Goal: Information Seeking & Learning: Find specific page/section

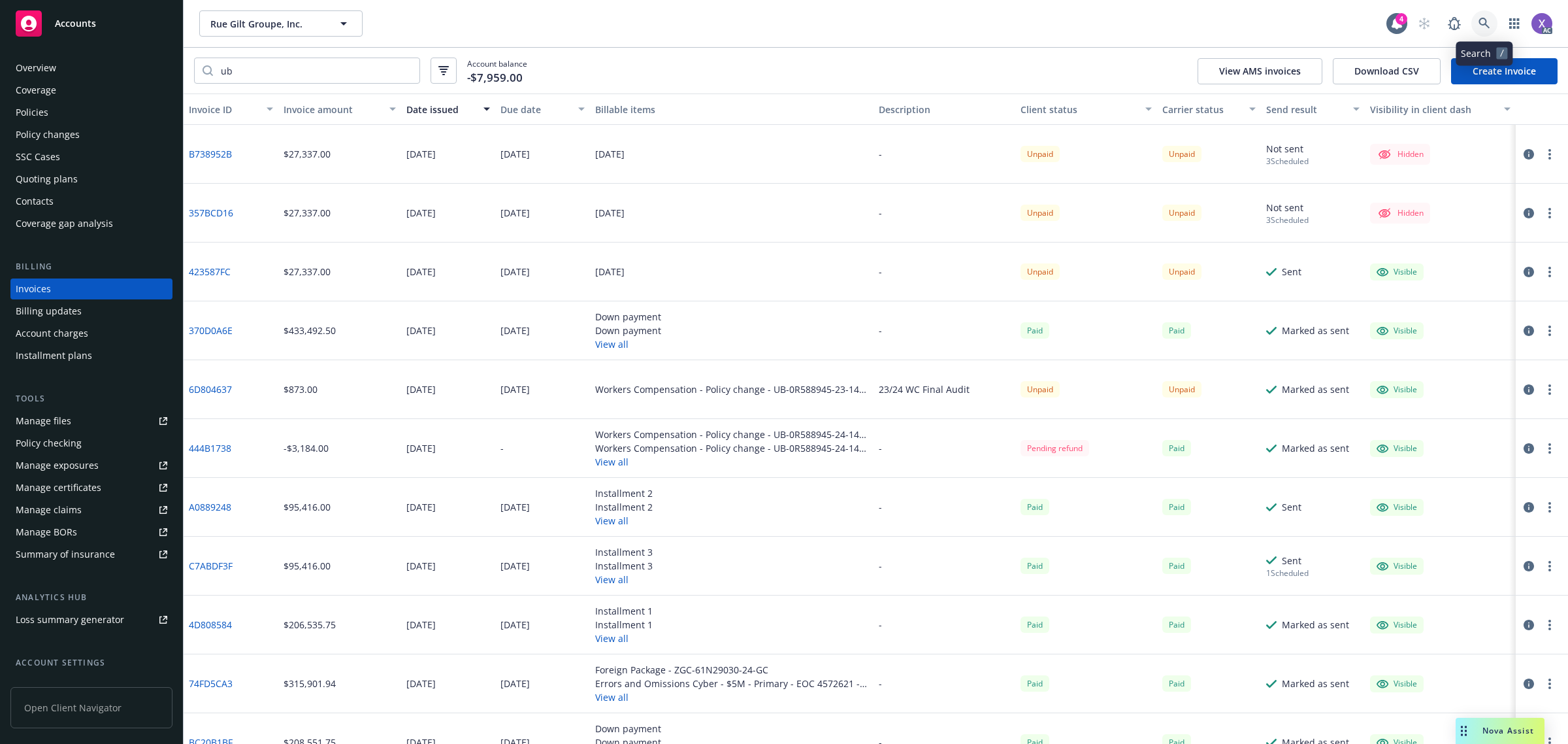
click at [1477, 24] on link at bounding box center [1484, 24] width 26 height 26
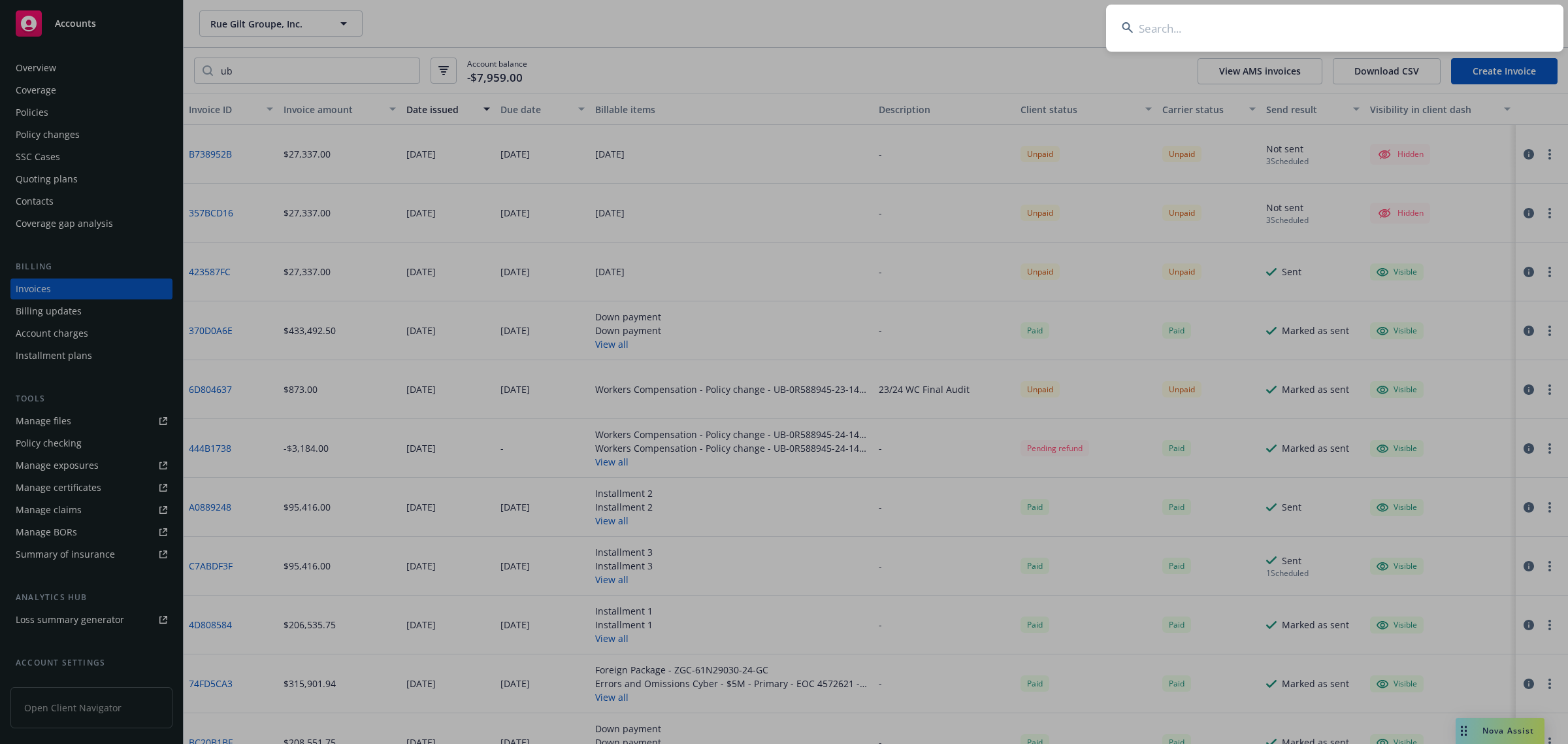
click at [1248, 39] on input at bounding box center [1334, 28] width 458 height 47
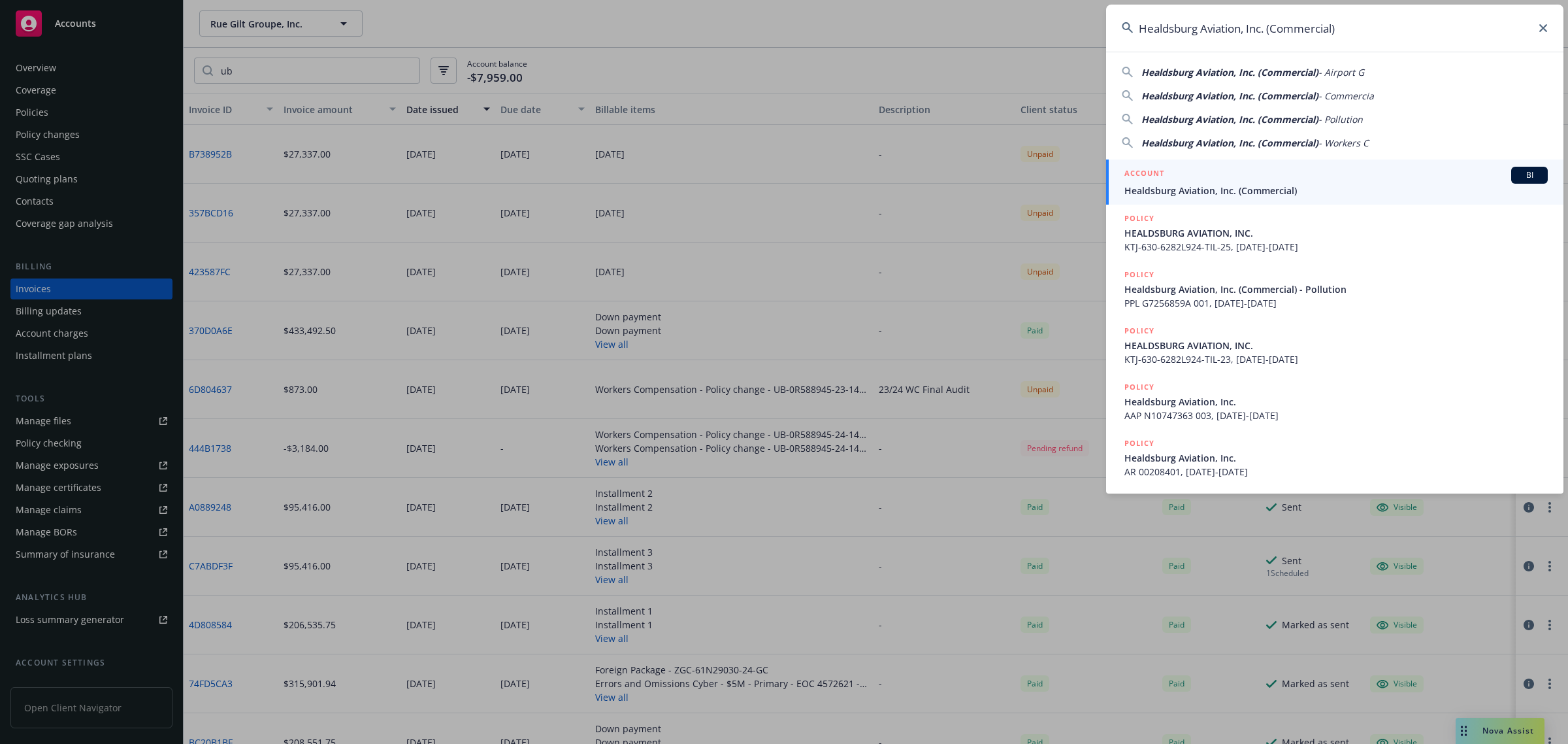
type input "Healdsburg Aviation, Inc. (Commercial)"
click at [1233, 191] on span "Healdsburg Aviation, Inc. (Commercial)" at bounding box center [1336, 190] width 423 height 14
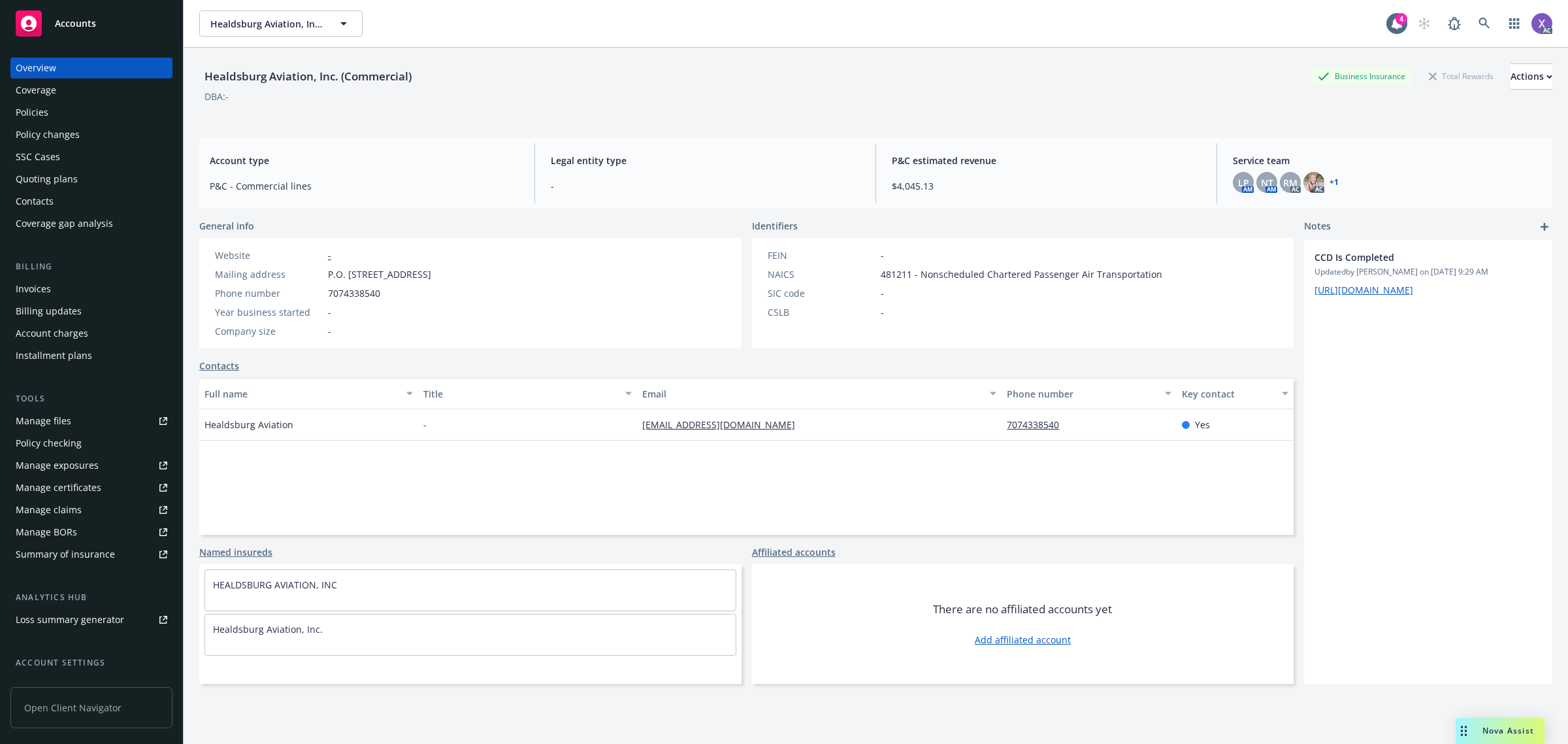
click at [43, 288] on div "Invoices" at bounding box center [33, 289] width 35 height 21
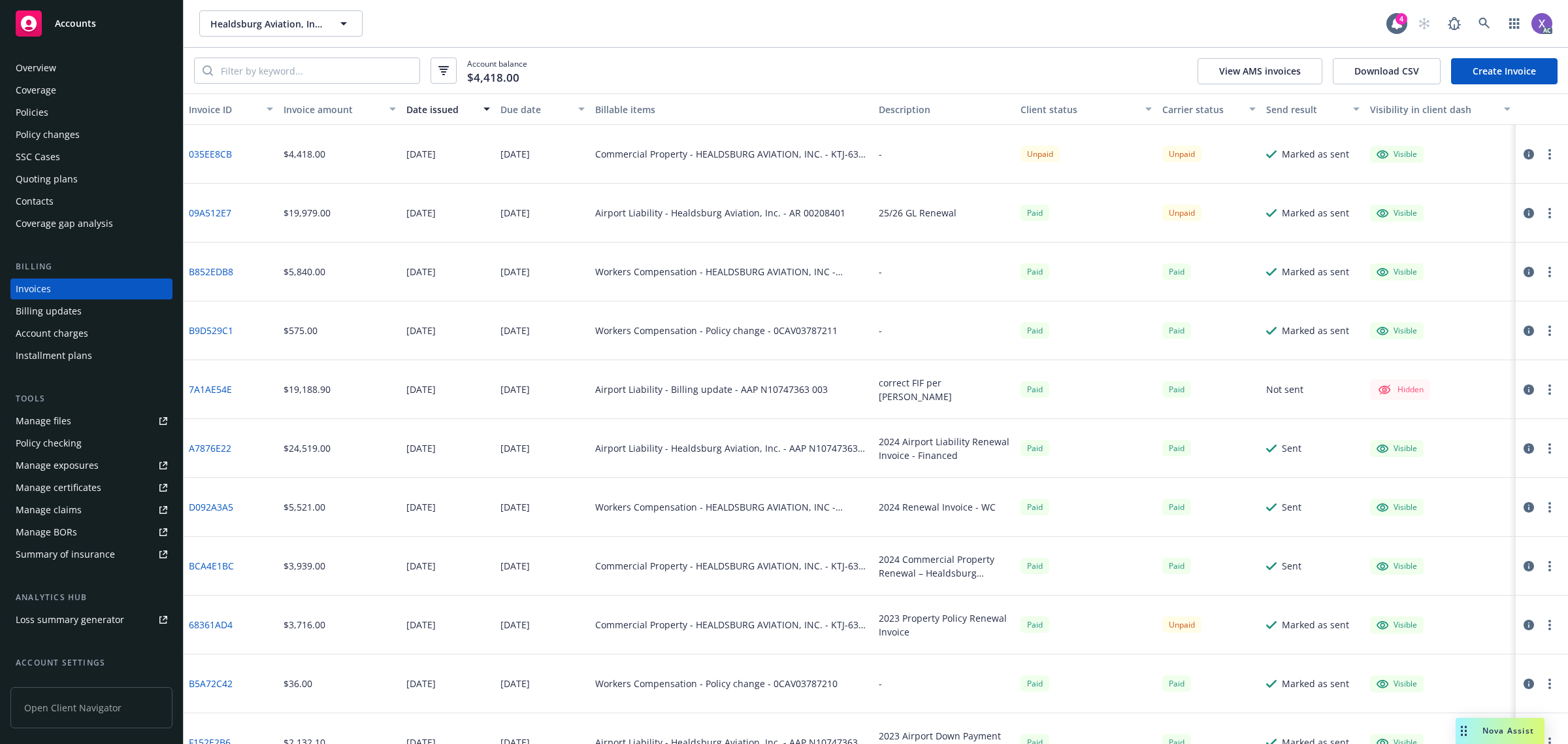
click at [34, 108] on div "Policies" at bounding box center [32, 112] width 33 height 21
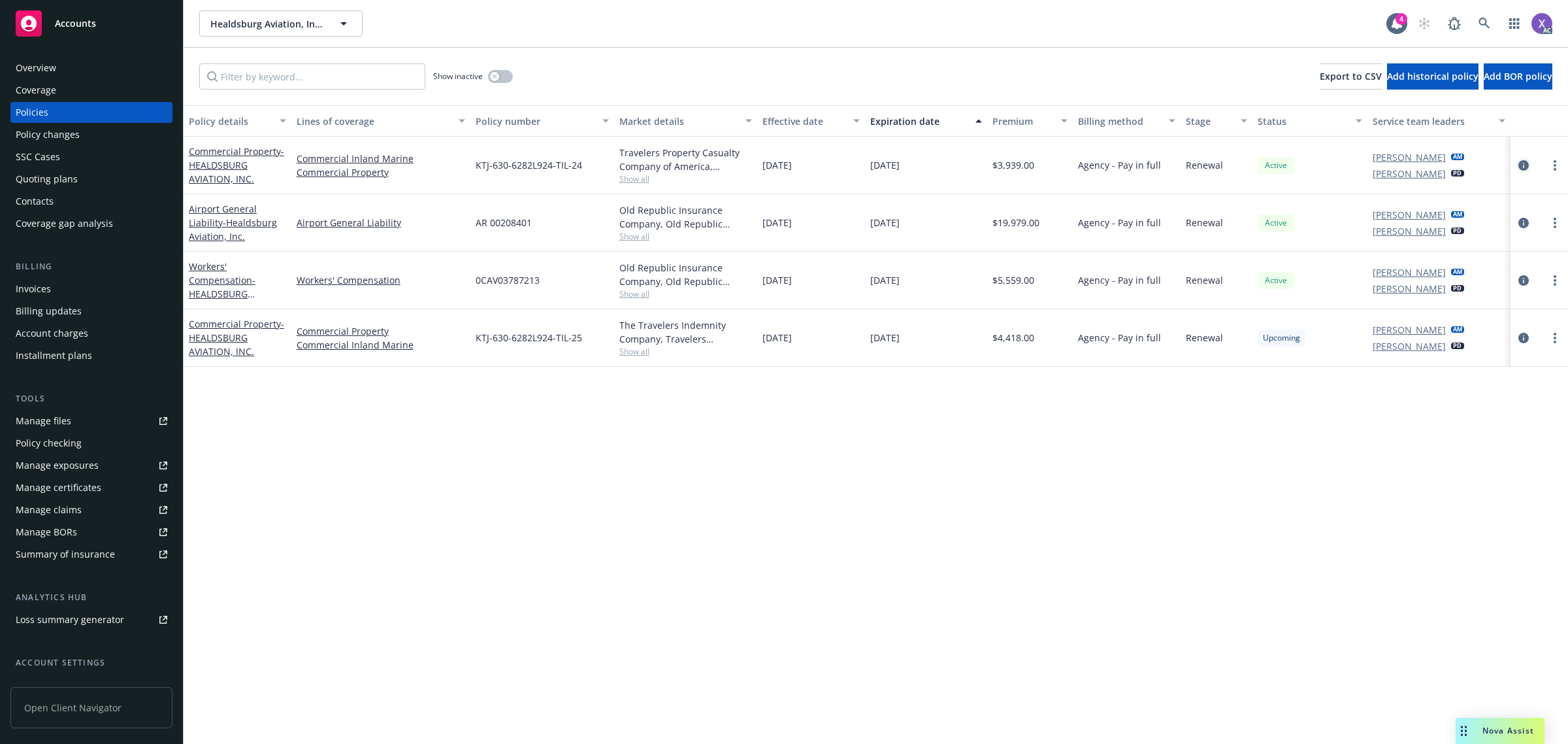
click at [1524, 166] on icon "circleInformation" at bounding box center [1524, 165] width 11 height 11
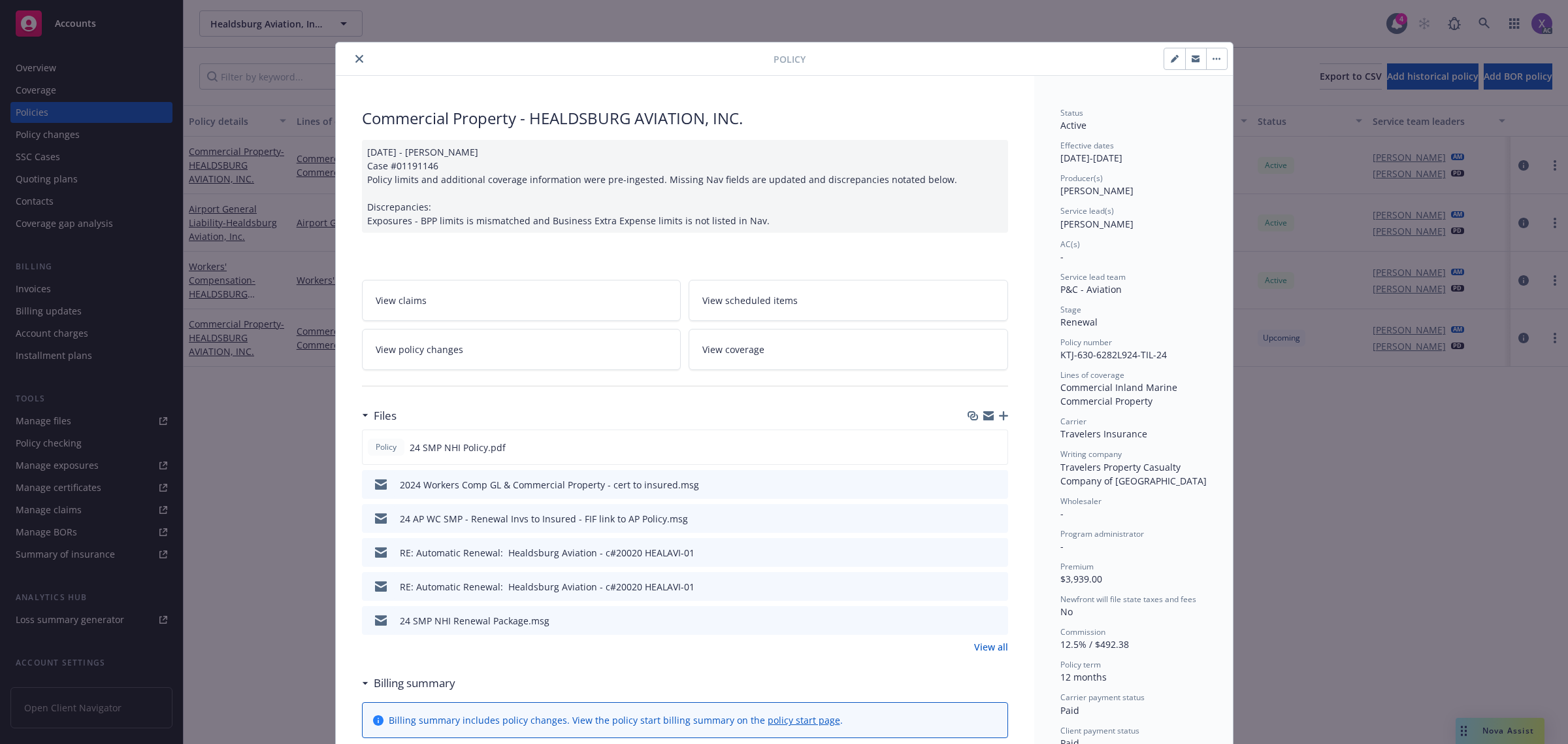
click at [983, 649] on link "View all" at bounding box center [991, 647] width 34 height 14
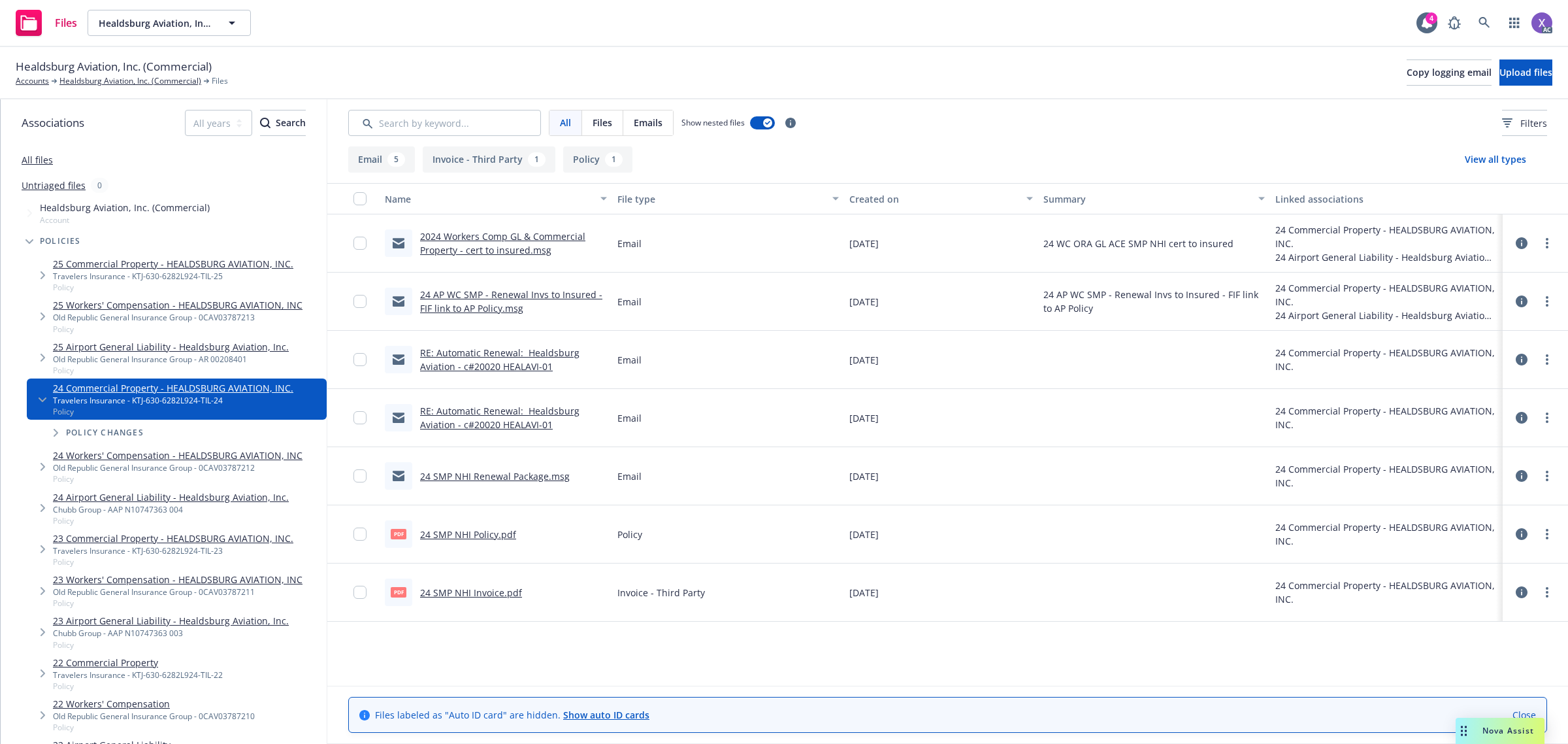
click at [485, 593] on link "24 SMP NHI Invoice.pdf" at bounding box center [471, 592] width 102 height 12
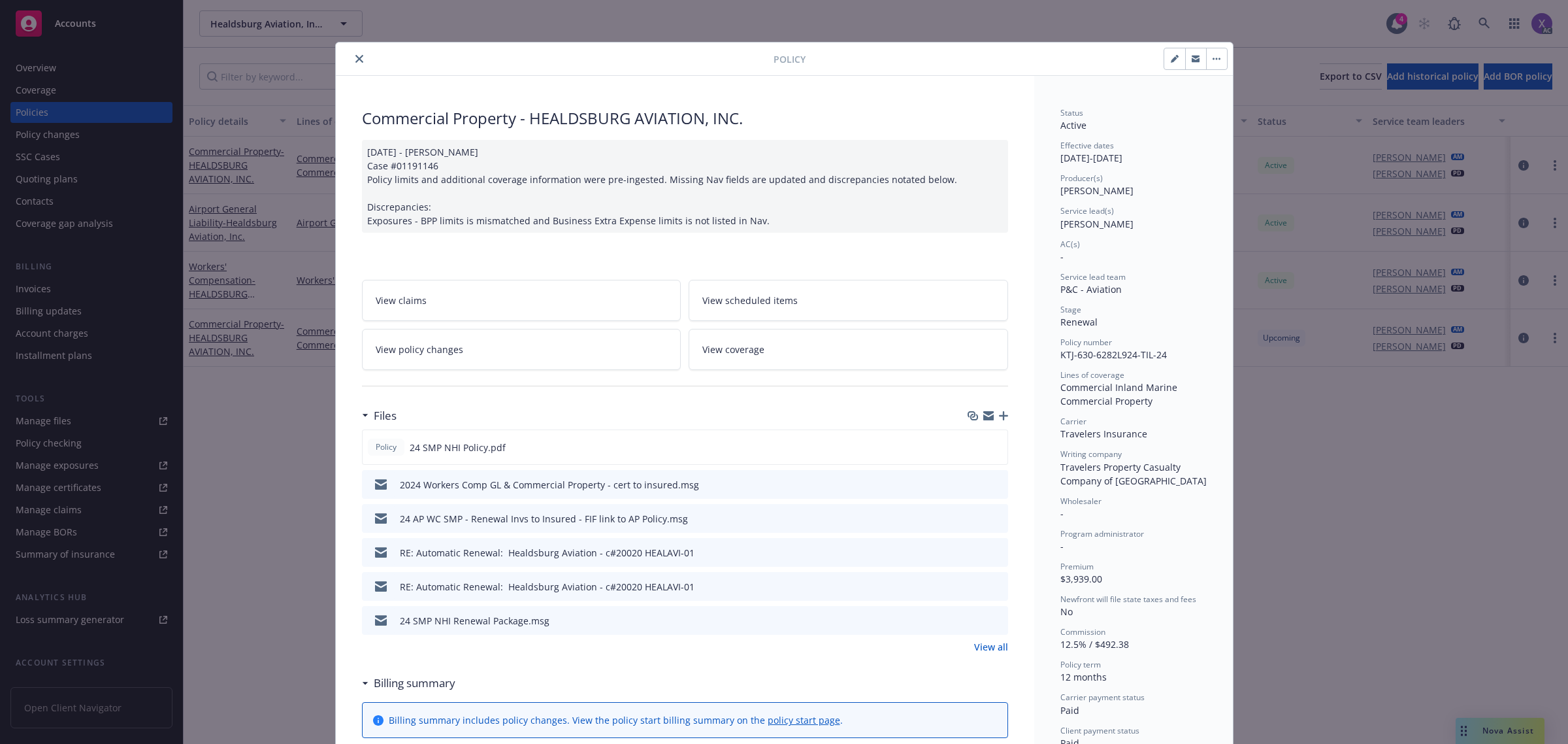
click at [356, 57] on icon "close" at bounding box center [359, 59] width 8 height 8
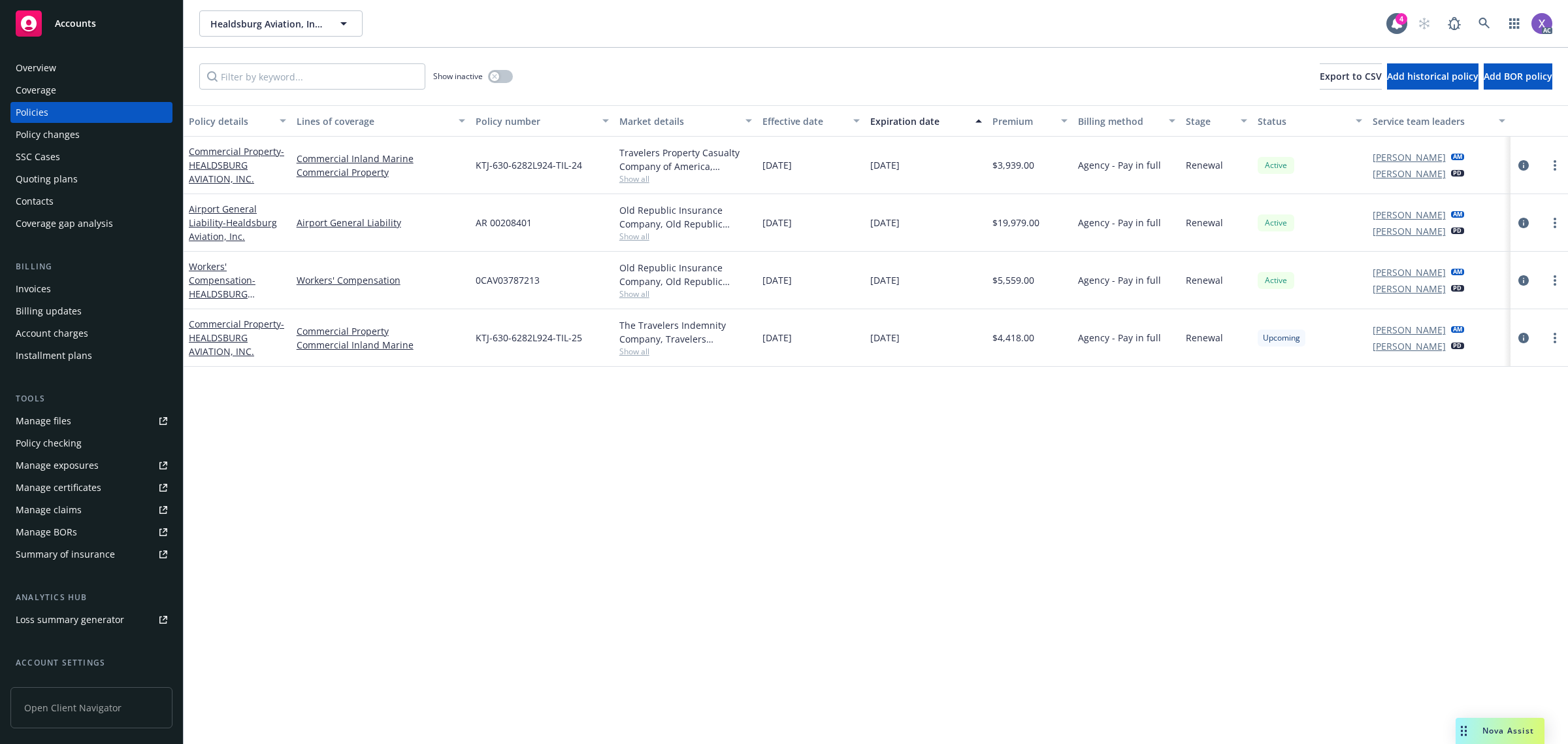
click at [34, 297] on div "Invoices" at bounding box center [33, 289] width 35 height 21
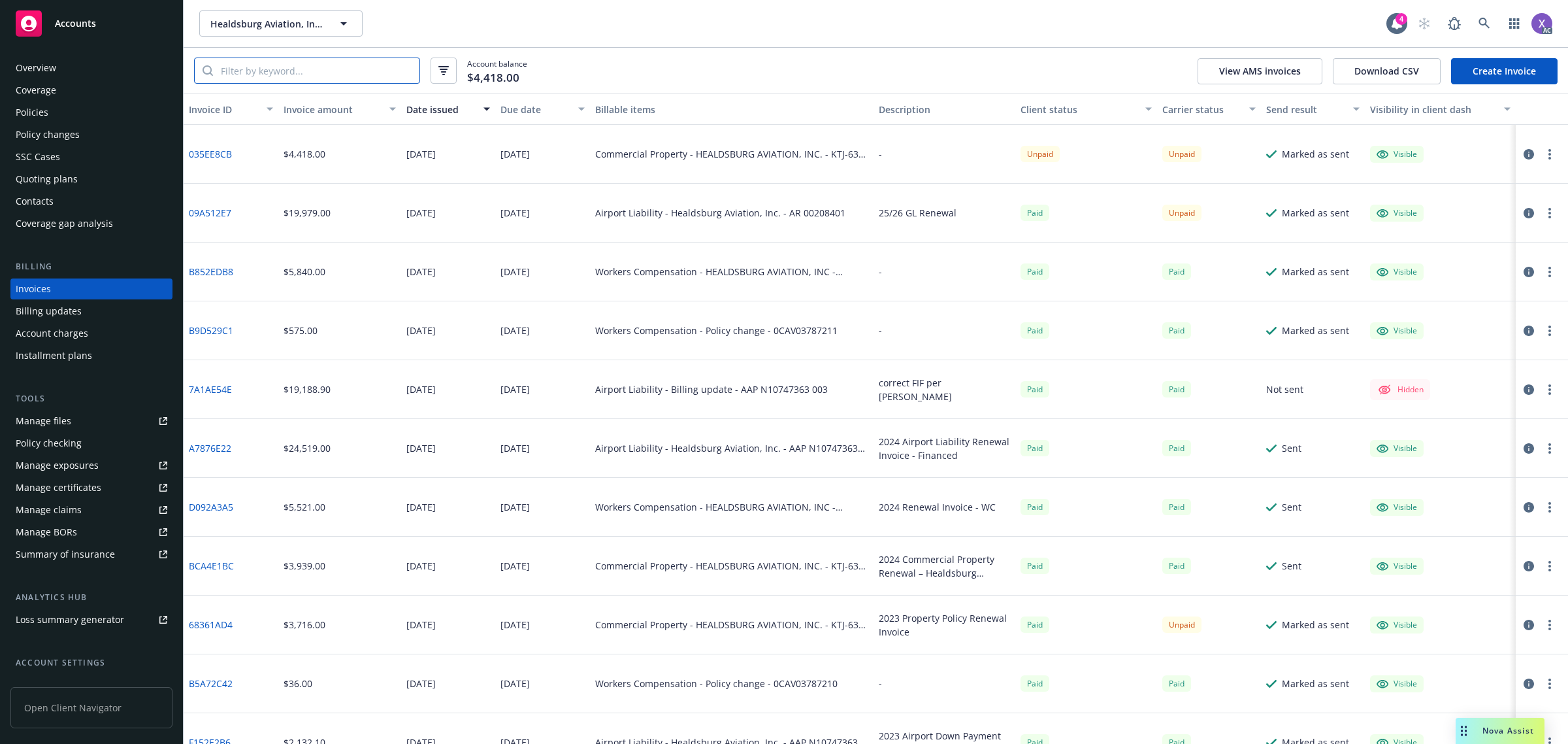
click at [309, 75] on input "search" at bounding box center [316, 70] width 206 height 25
paste input "Healdsburg Aviation, Inc. (Commercial)"
type input "H"
paste input "035EE8CB"
click at [312, 73] on input "search" at bounding box center [316, 70] width 206 height 25
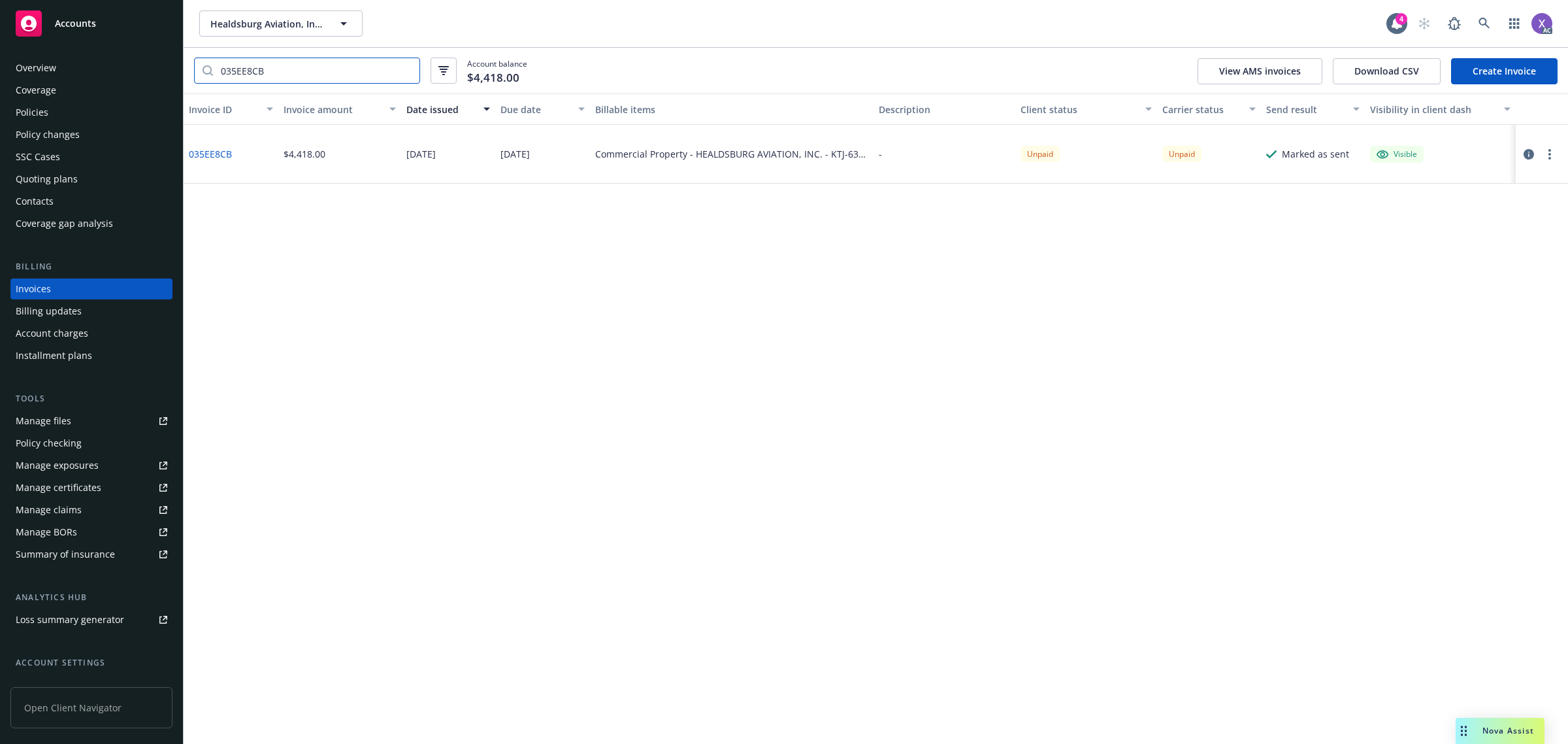
type input "035EE8CB"
click at [223, 153] on link "035EE8CB" at bounding box center [211, 153] width 43 height 14
click at [1481, 24] on icon at bounding box center [1484, 24] width 11 height 11
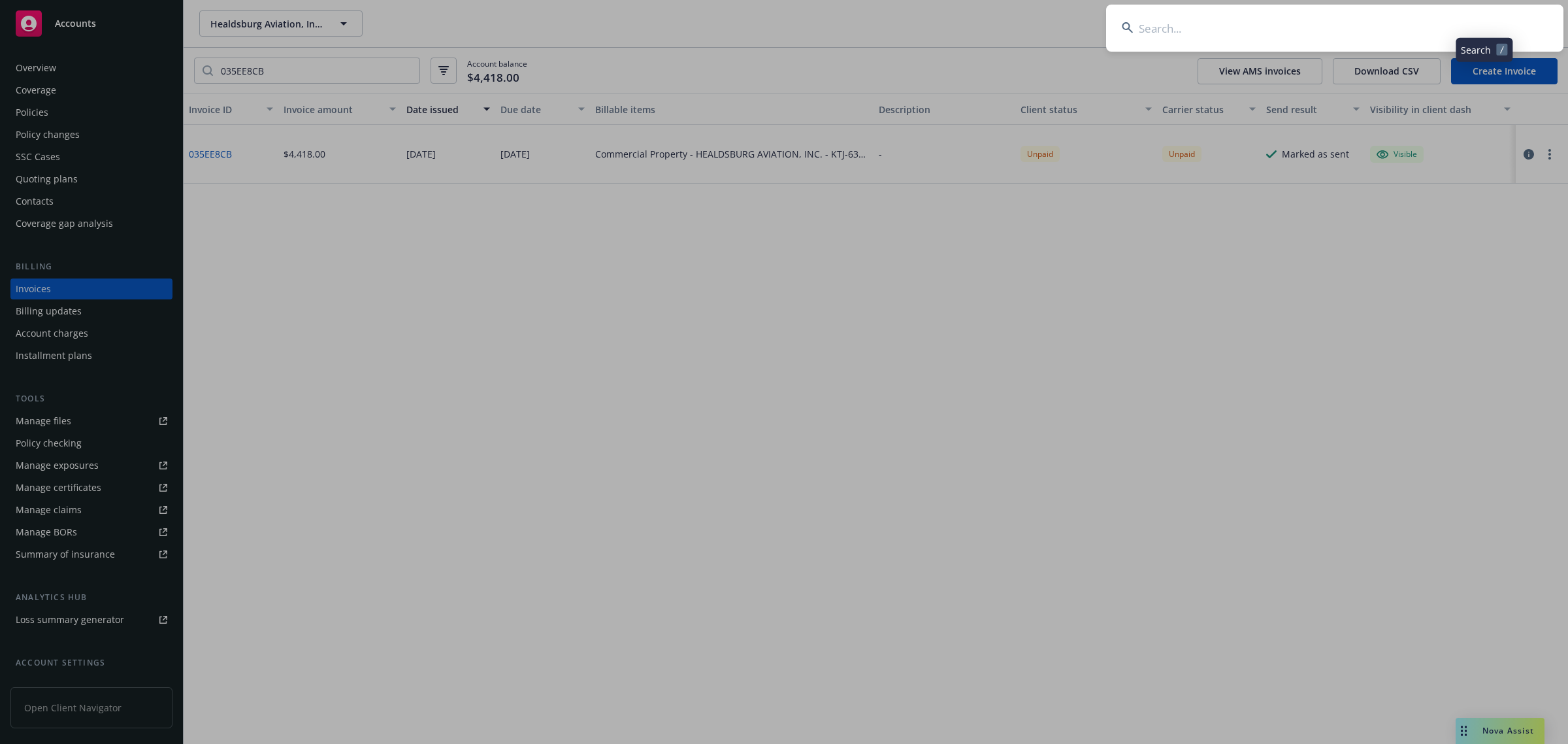
click at [1204, 37] on input at bounding box center [1334, 28] width 458 height 47
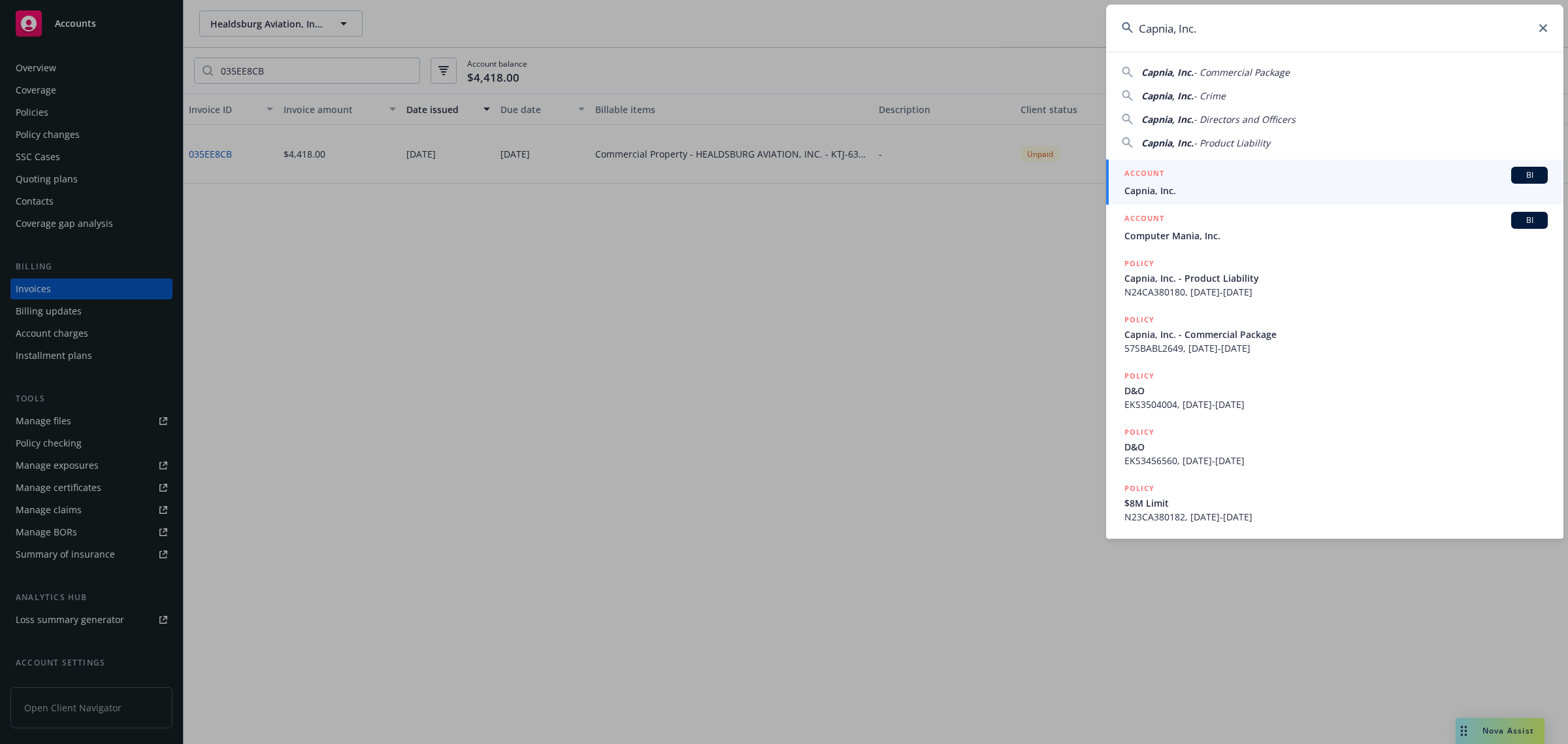
type input "Capnia, Inc."
click at [1167, 193] on span "Capnia, Inc." at bounding box center [1336, 190] width 423 height 14
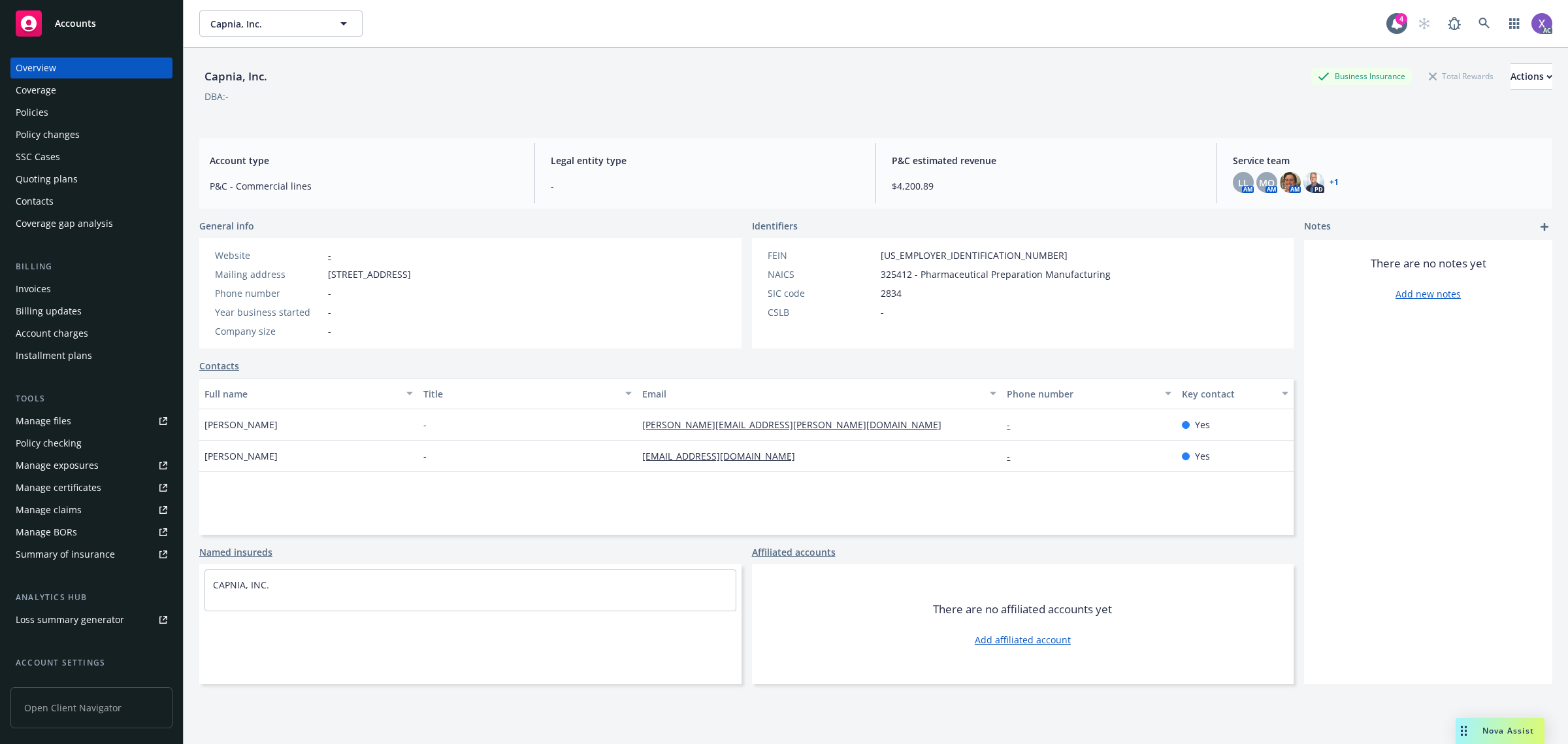
click at [44, 289] on div "Invoices" at bounding box center [33, 289] width 35 height 21
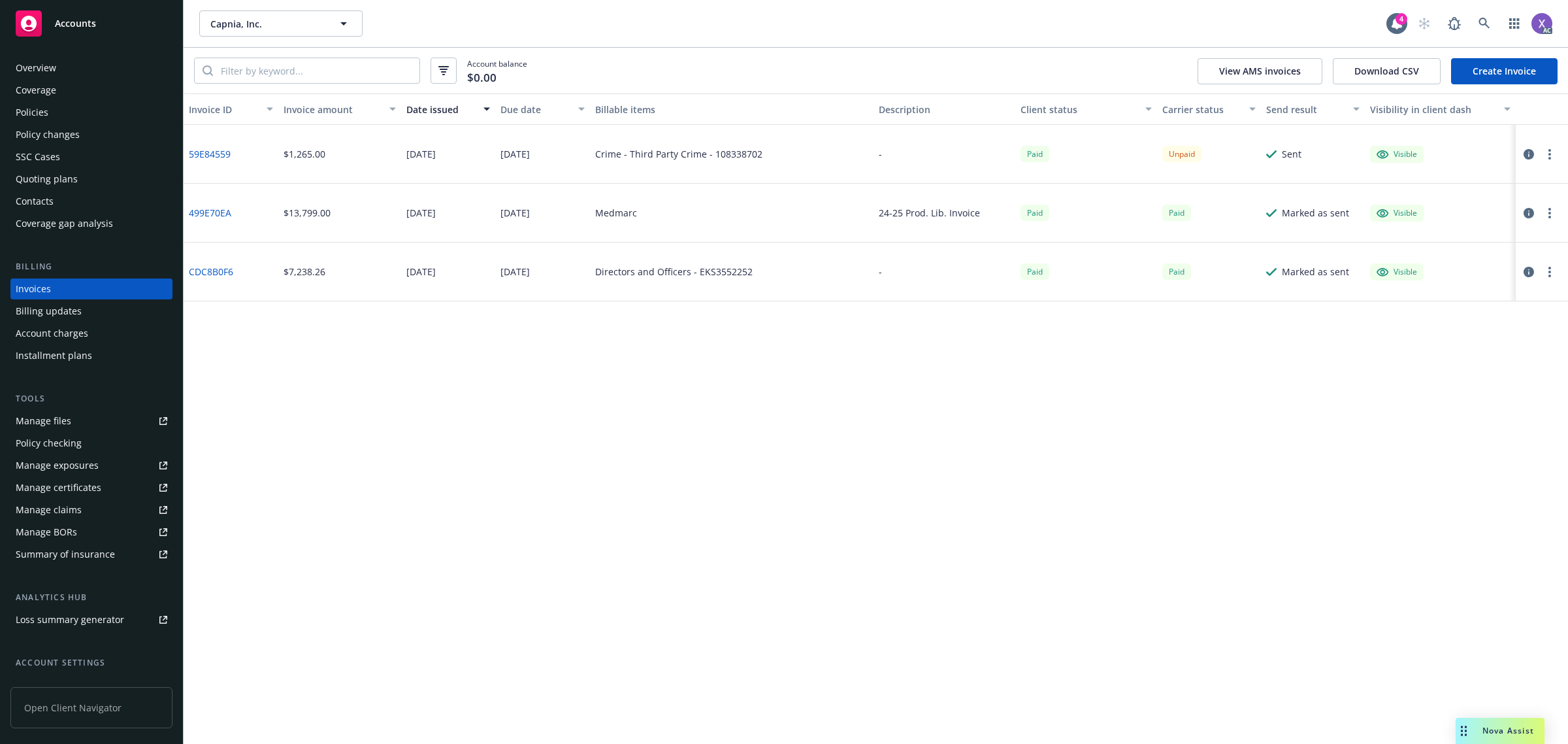
click at [40, 100] on div "Coverage" at bounding box center [36, 90] width 41 height 21
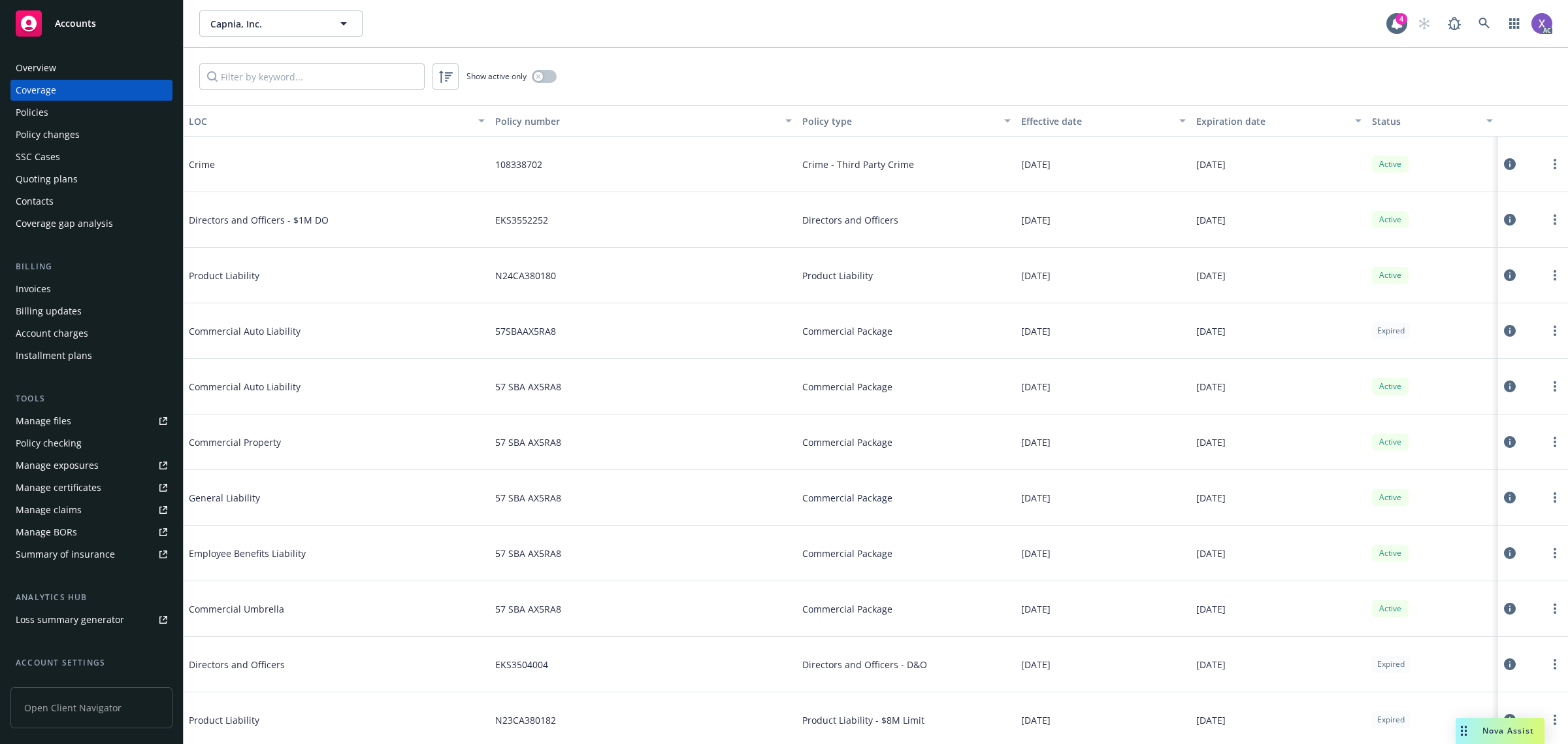
click at [43, 110] on div "Policies" at bounding box center [32, 112] width 33 height 21
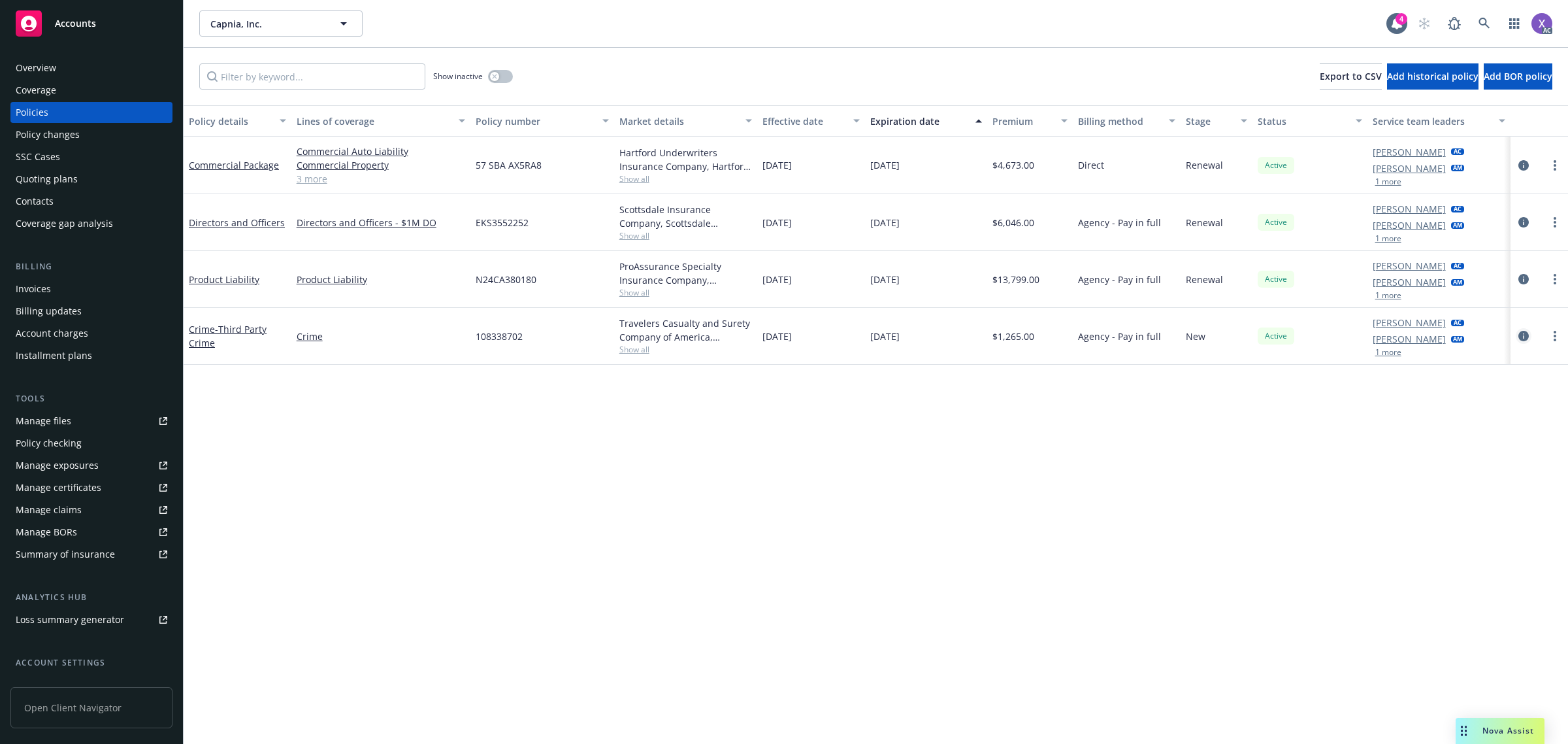
click at [1526, 335] on icon "circleInformation" at bounding box center [1524, 336] width 11 height 11
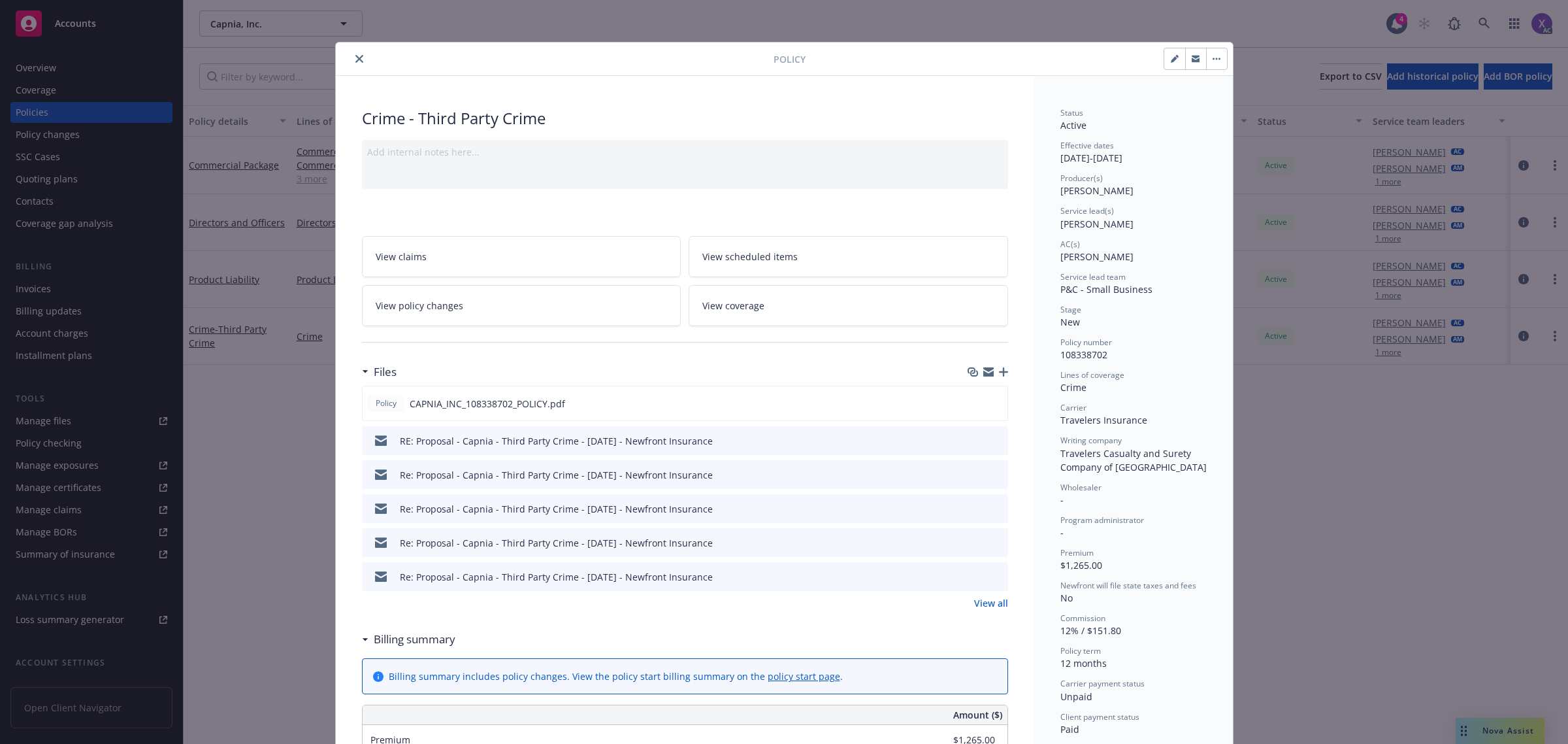
click at [355, 56] on icon "close" at bounding box center [359, 59] width 8 height 8
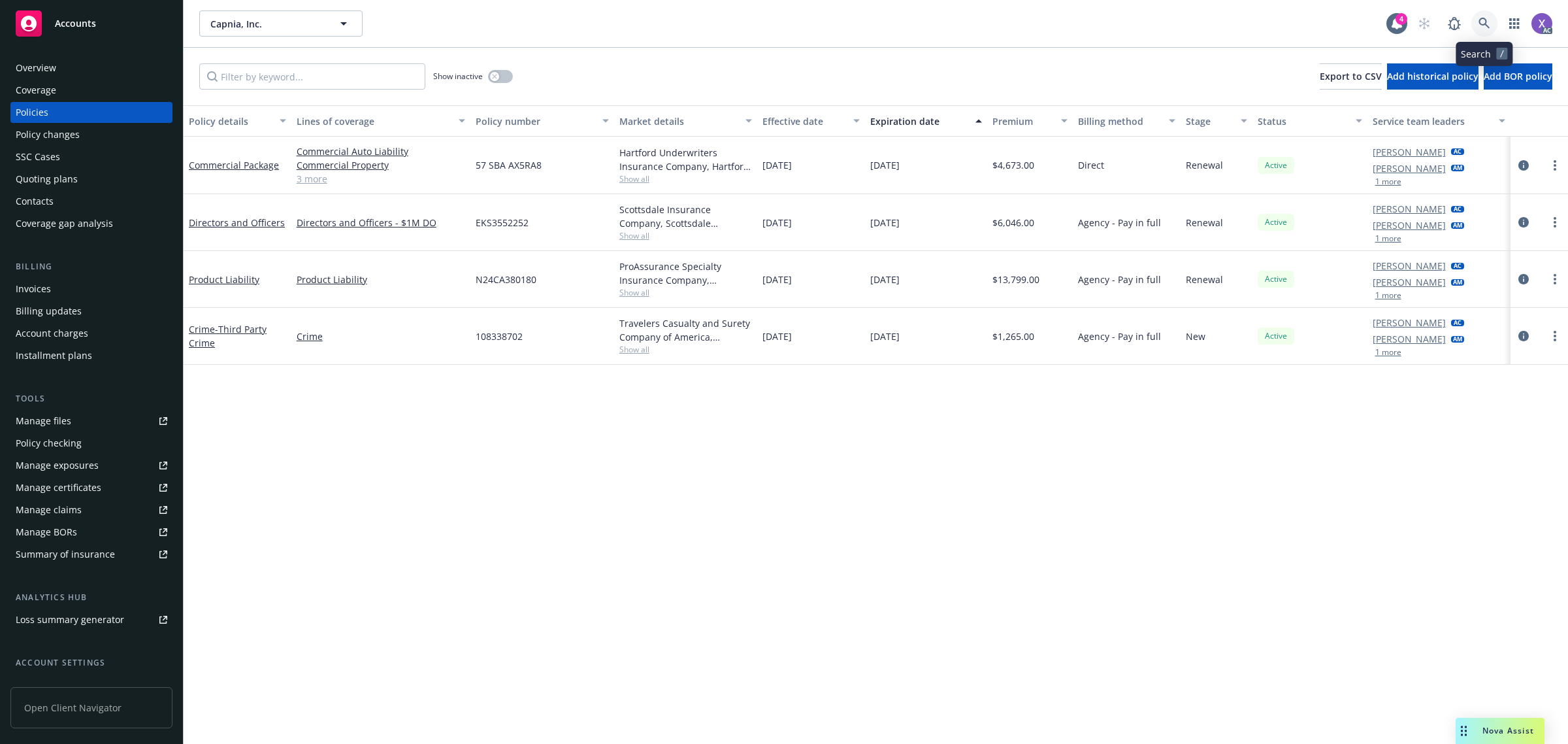
click at [1485, 19] on icon at bounding box center [1484, 24] width 11 height 11
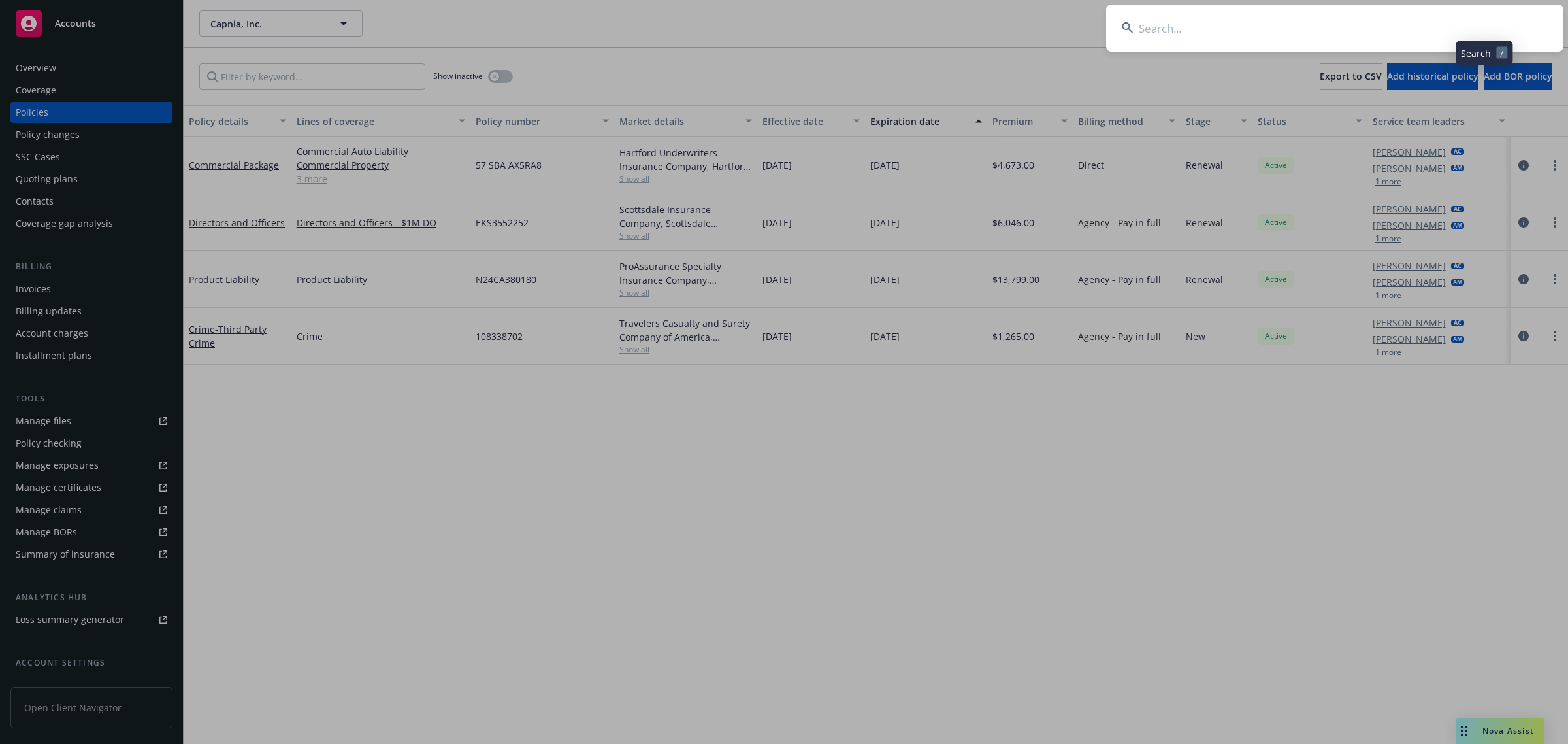
click at [1357, 16] on input at bounding box center [1334, 28] width 458 height 47
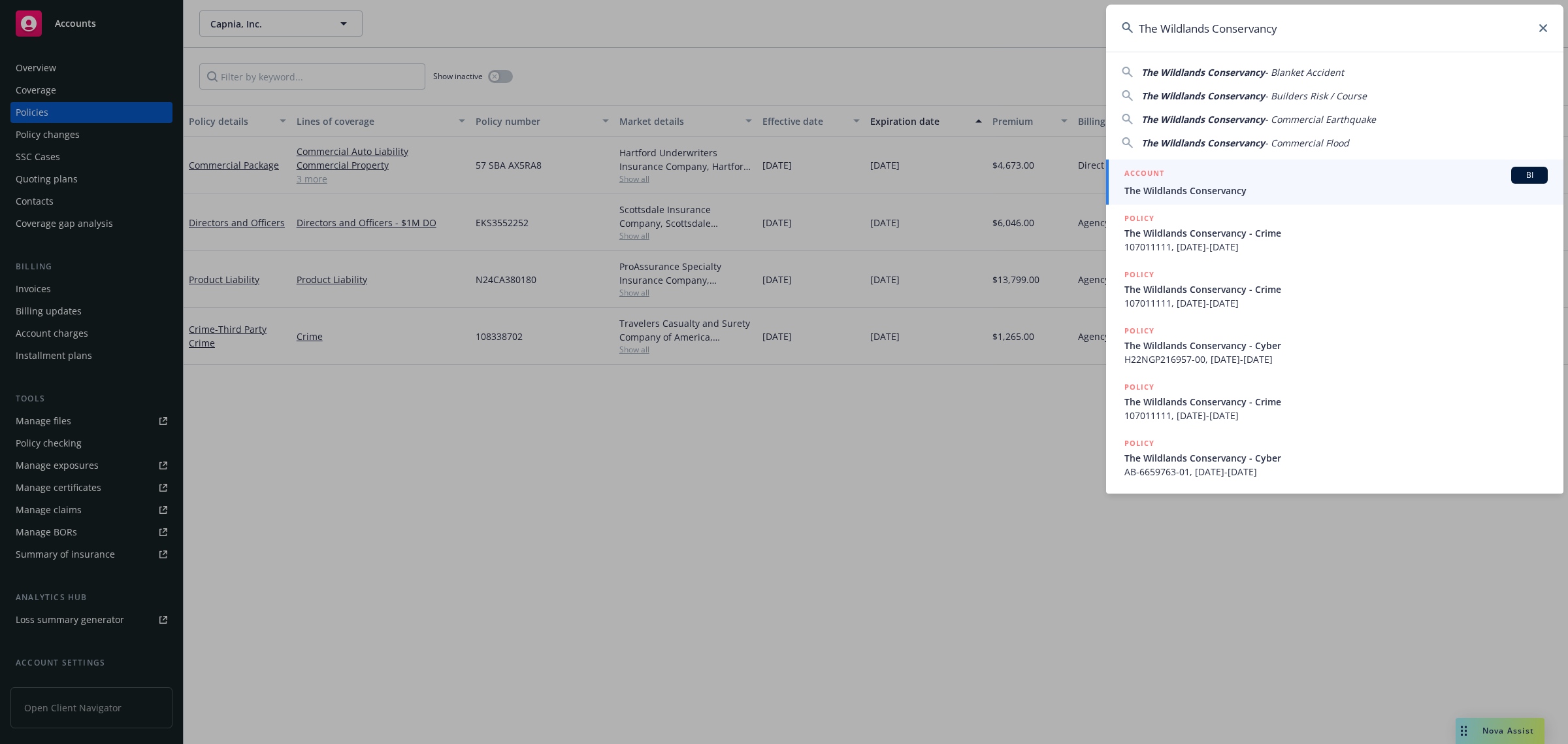
type input "The Wildlands Conservancy"
click at [1244, 190] on span "The Wildlands Conservancy" at bounding box center [1336, 190] width 423 height 14
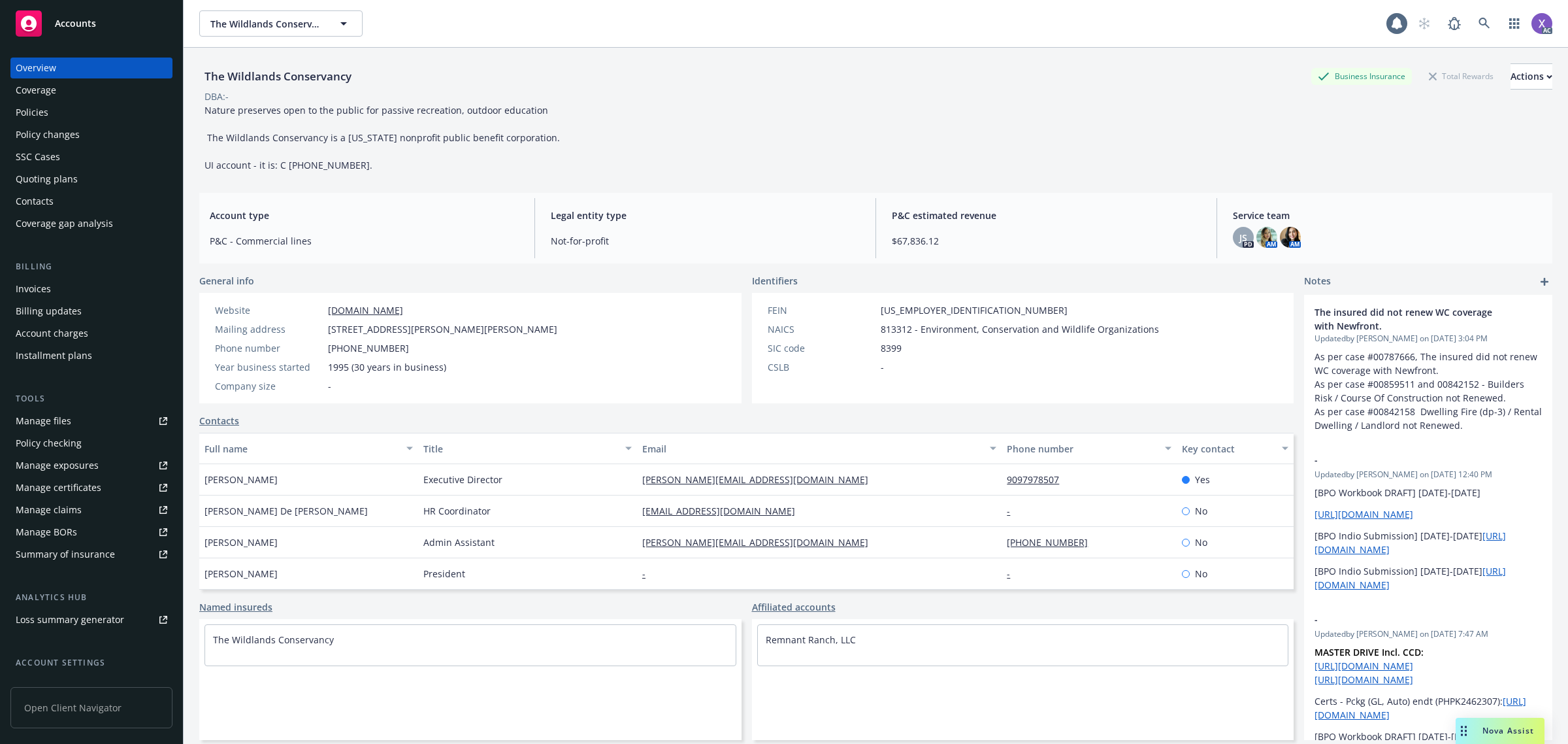
click at [36, 108] on div "Policies" at bounding box center [32, 112] width 33 height 21
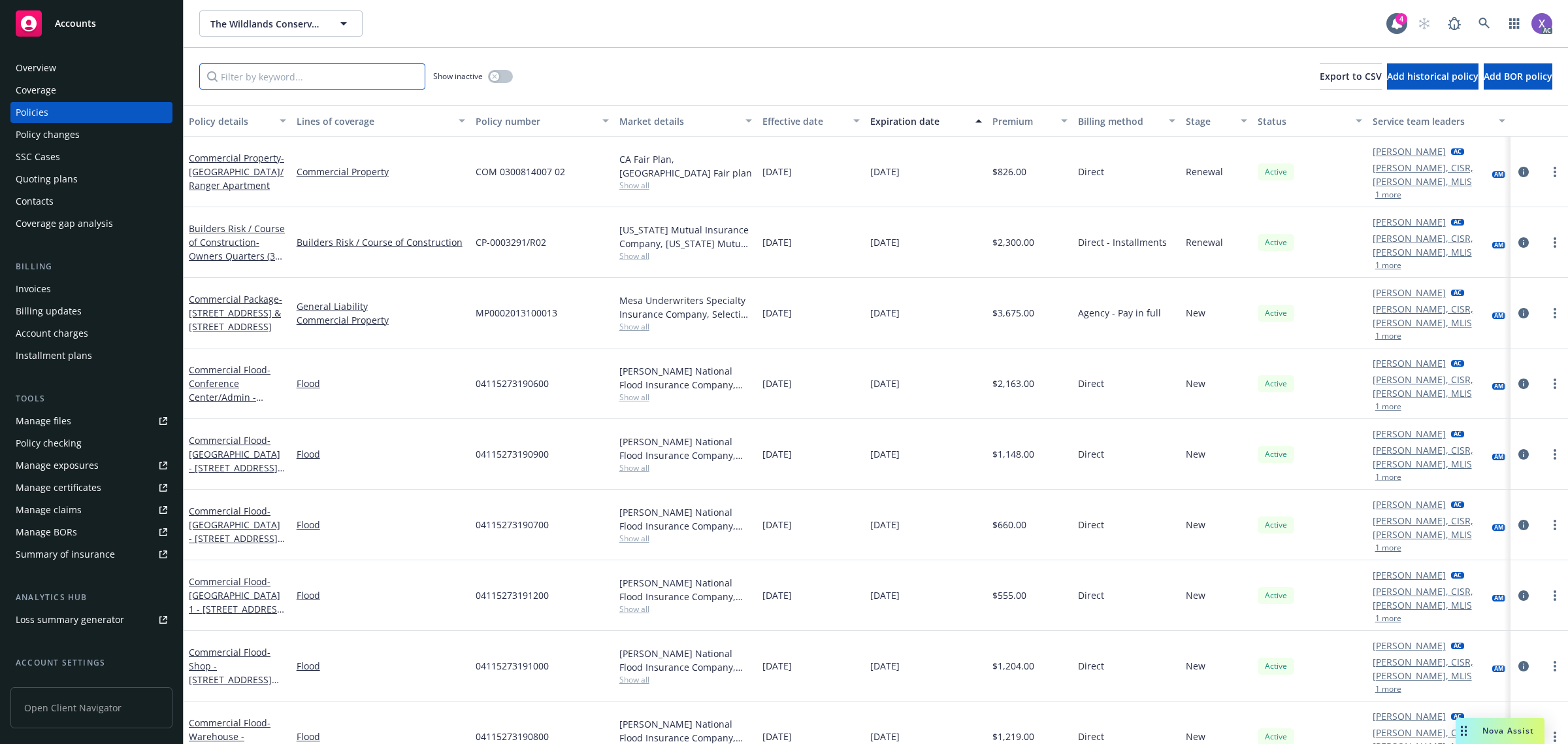
click at [375, 67] on input "Filter by keyword..." at bounding box center [312, 76] width 226 height 26
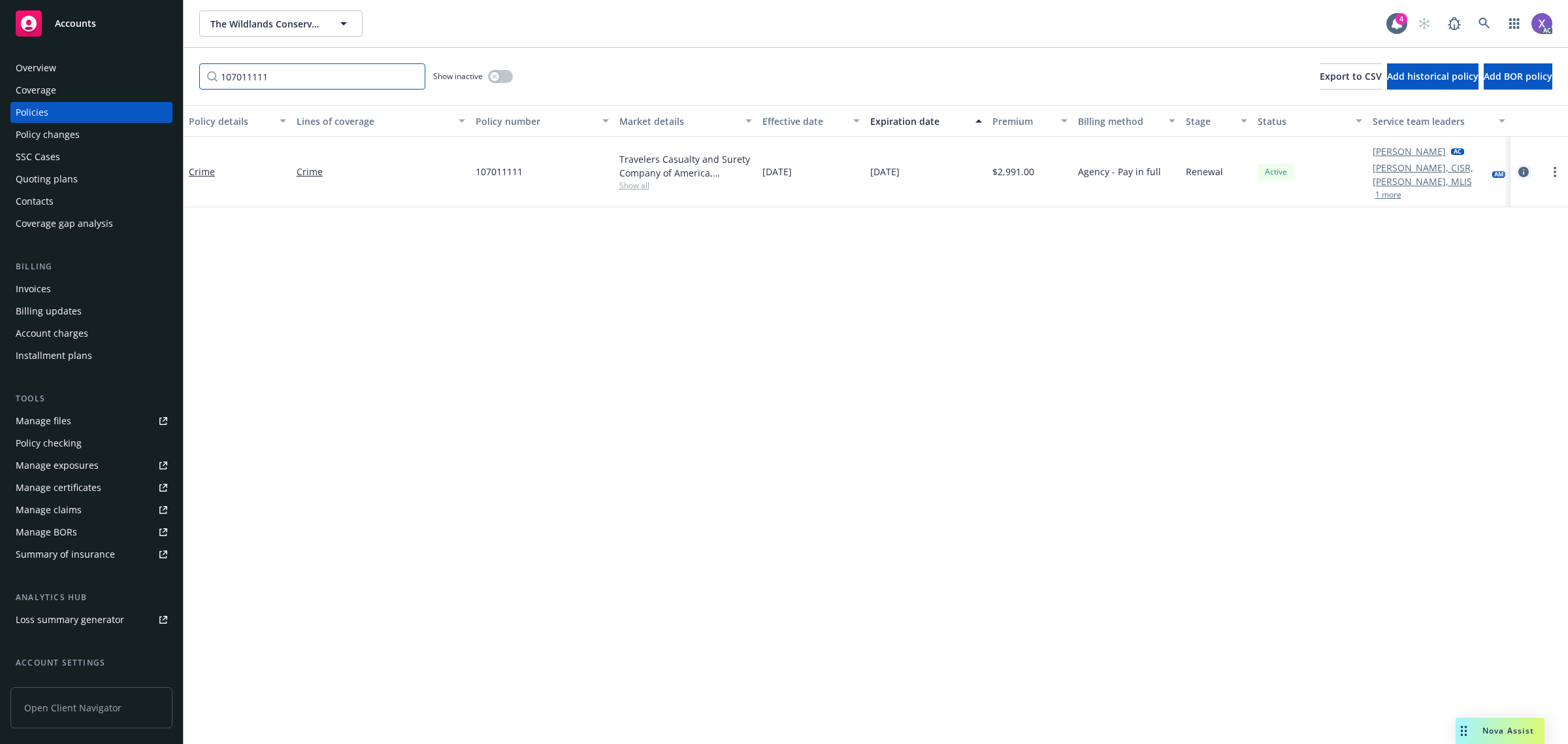
type input "107011111"
click at [1519, 172] on icon "circleInformation" at bounding box center [1524, 172] width 11 height 11
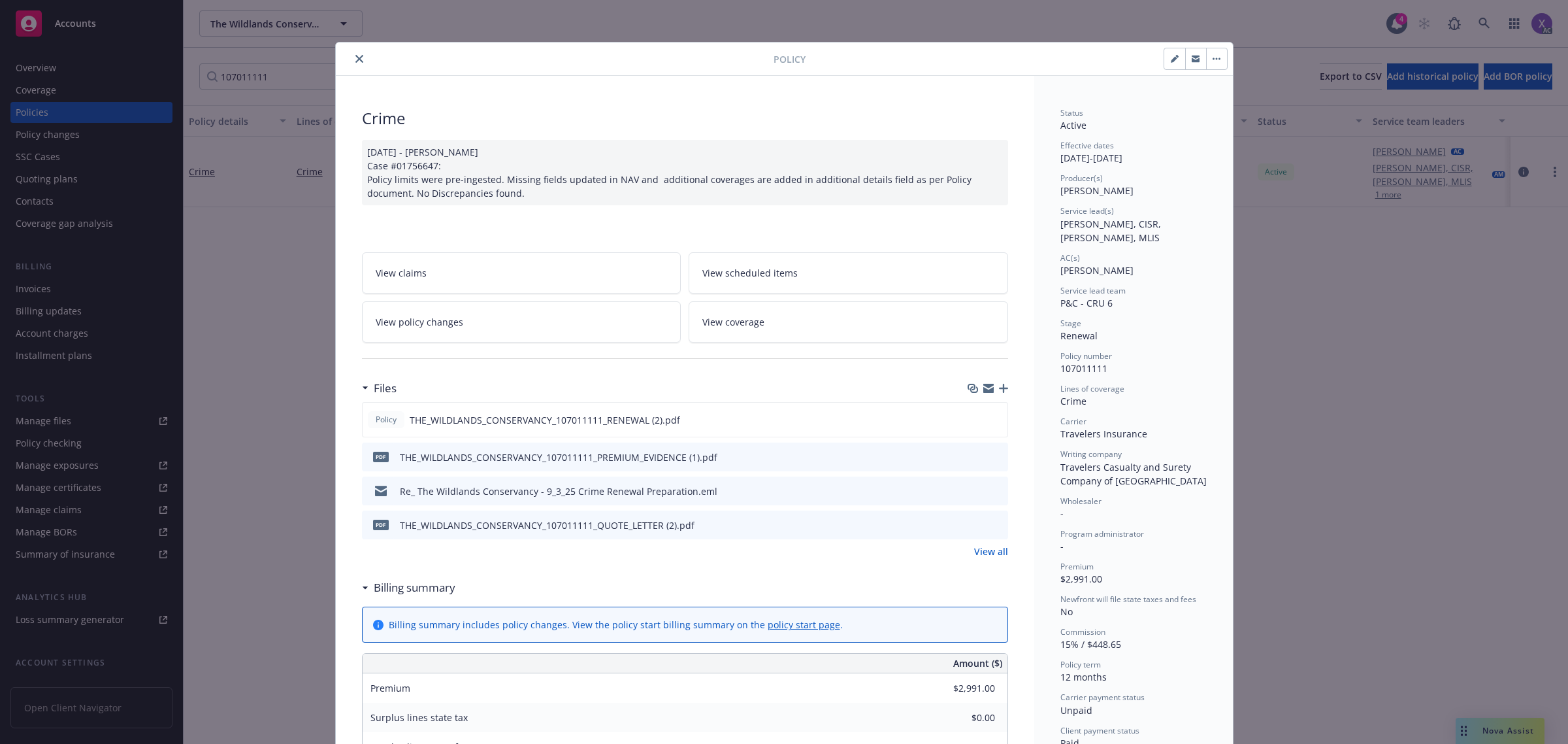
click at [990, 550] on link "View all" at bounding box center [991, 551] width 34 height 14
